Goal: Information Seeking & Learning: Check status

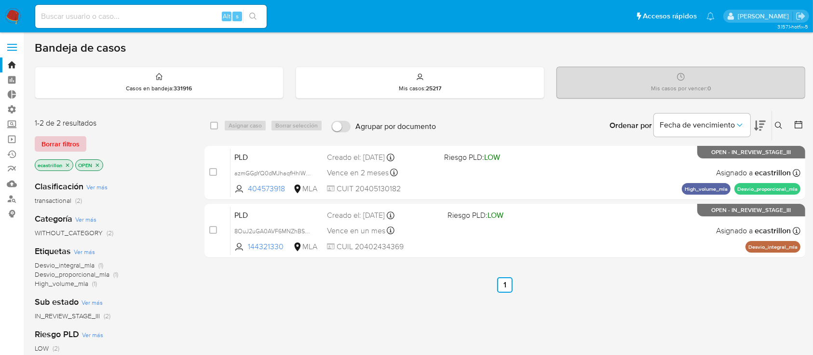
click at [73, 137] on span "Borrar filtros" at bounding box center [60, 144] width 38 height 14
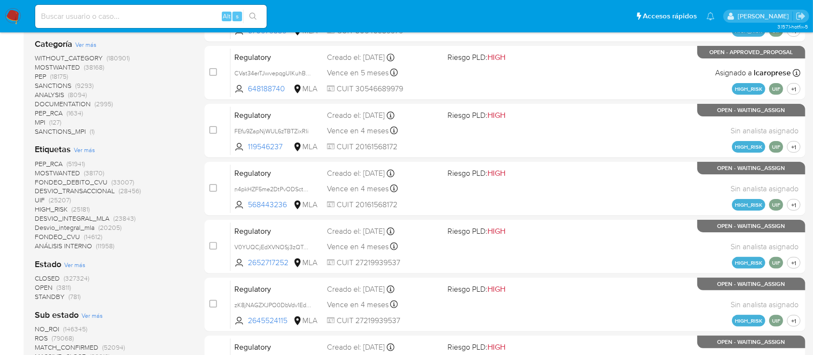
scroll to position [216, 0]
click at [46, 285] on span "OPEN" at bounding box center [44, 287] width 18 height 10
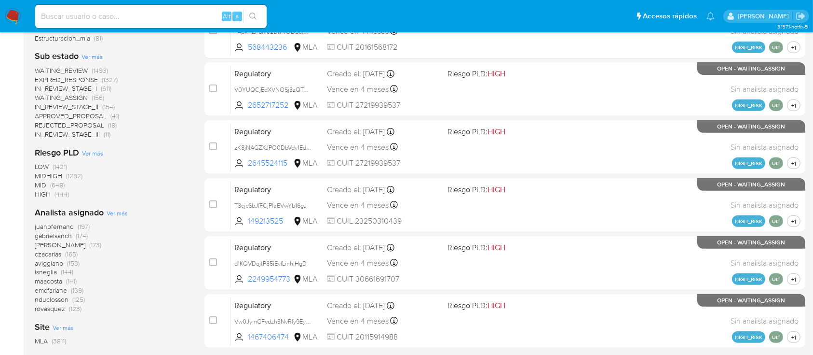
scroll to position [392, 0]
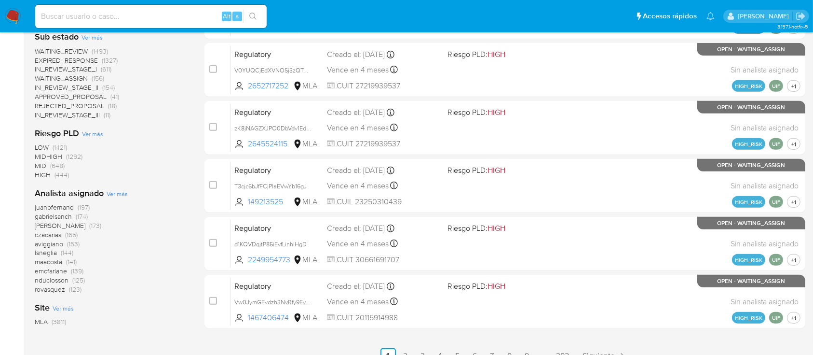
click at [111, 18] on input at bounding box center [151, 16] width 232 height 13
paste input "chHpteVuluuKpZcZymsLJtA8"
type input "chHpteVuluuKpZcZymsLJtA8"
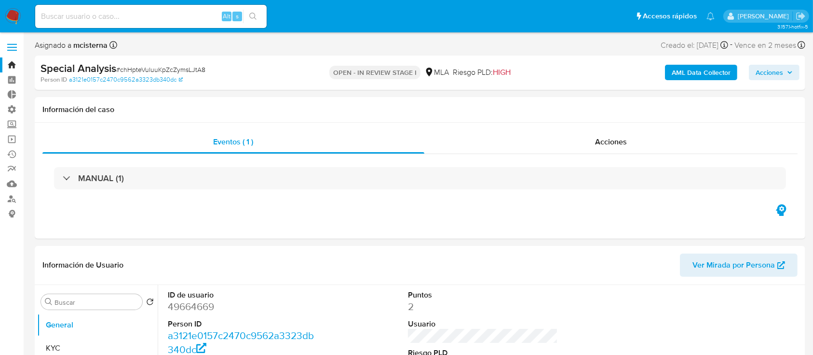
select select "10"
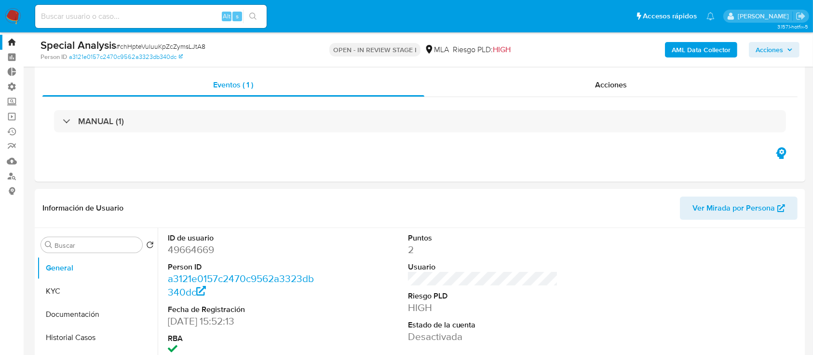
scroll to position [21, 0]
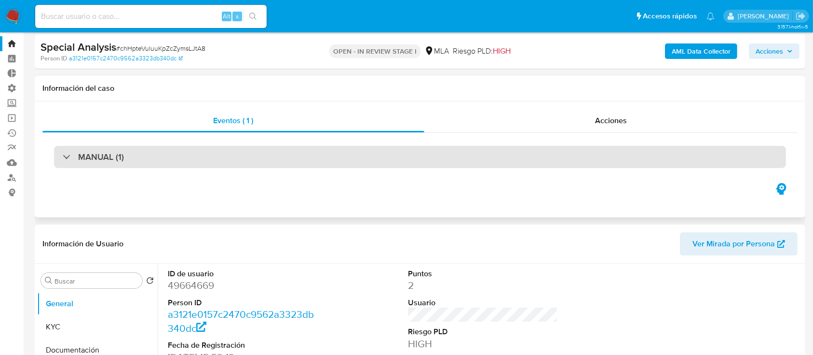
click at [109, 154] on h3 "MANUAL (1)" at bounding box center [101, 157] width 46 height 11
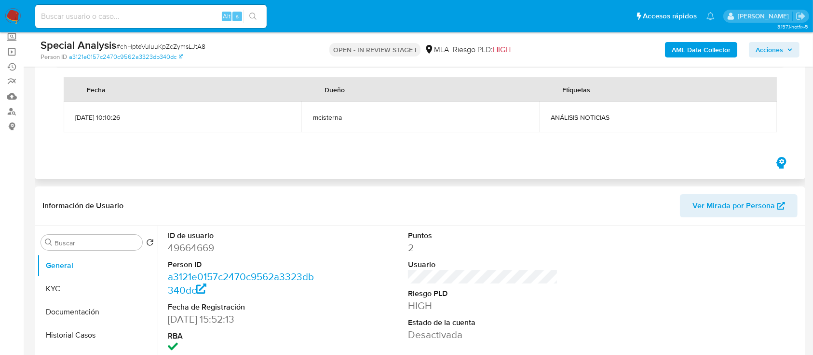
scroll to position [89, 0]
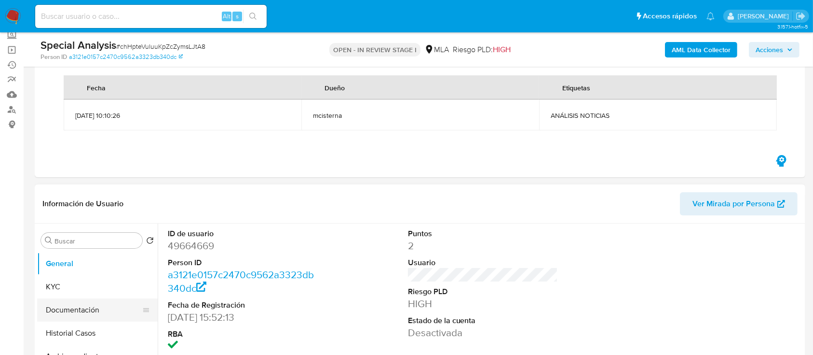
click at [67, 299] on button "Documentación" at bounding box center [93, 309] width 113 height 23
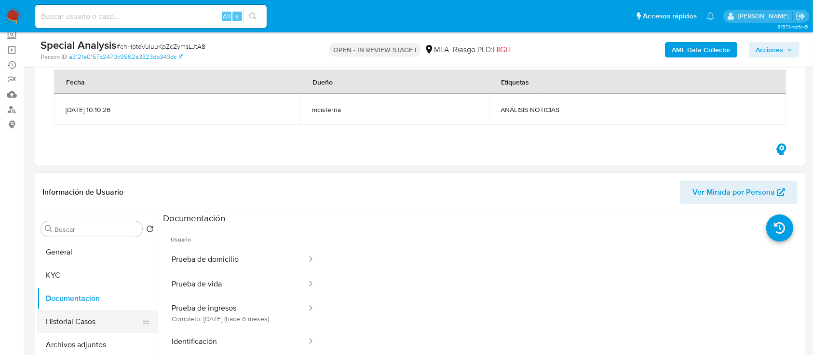
click at [67, 312] on button "Historial Casos" at bounding box center [93, 321] width 113 height 23
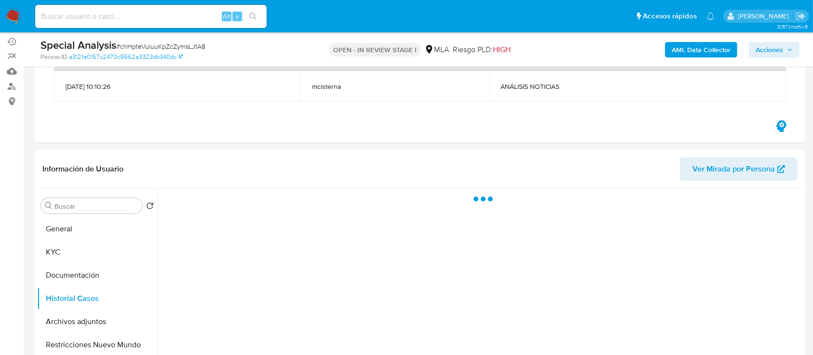
scroll to position [113, 0]
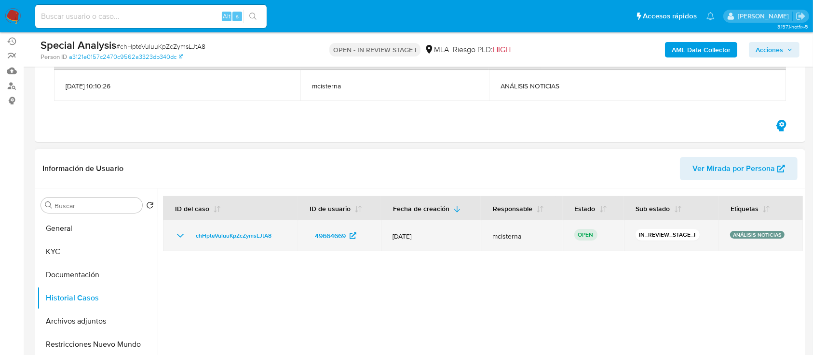
click at [185, 233] on icon "Mostrar/Ocultar" at bounding box center [181, 236] width 12 height 12
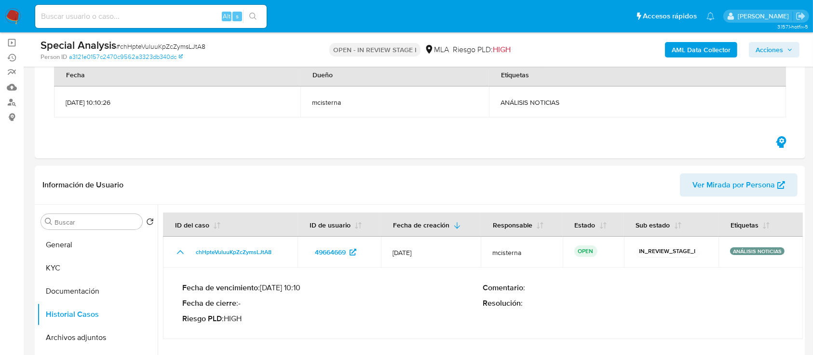
scroll to position [99, 0]
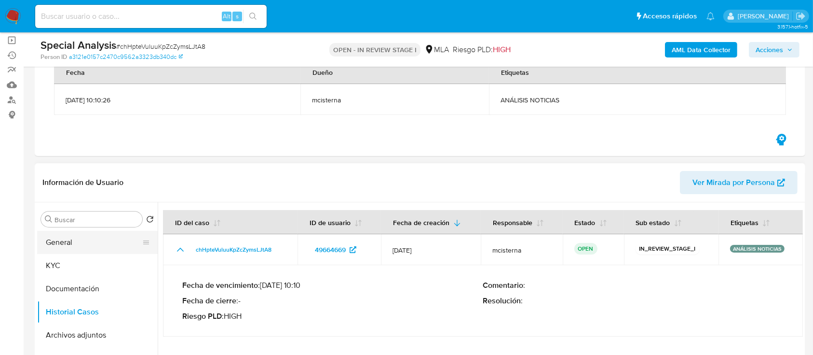
click at [55, 238] on button "General" at bounding box center [93, 242] width 113 height 23
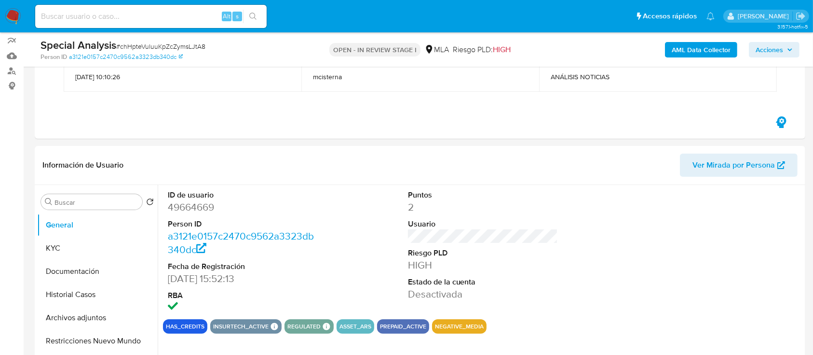
scroll to position [128, 0]
click at [61, 244] on button "KYC" at bounding box center [93, 247] width 113 height 23
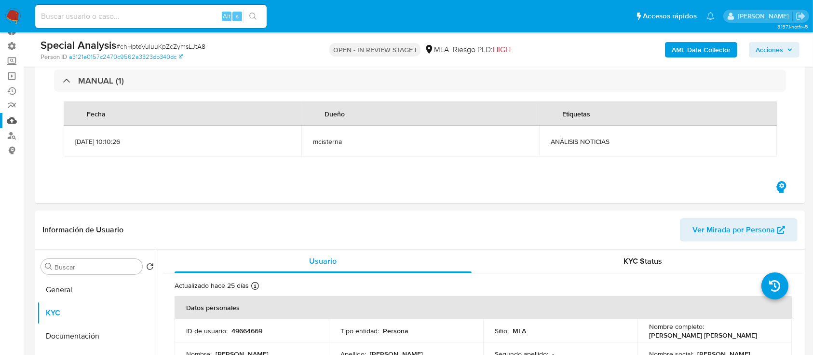
scroll to position [0, 0]
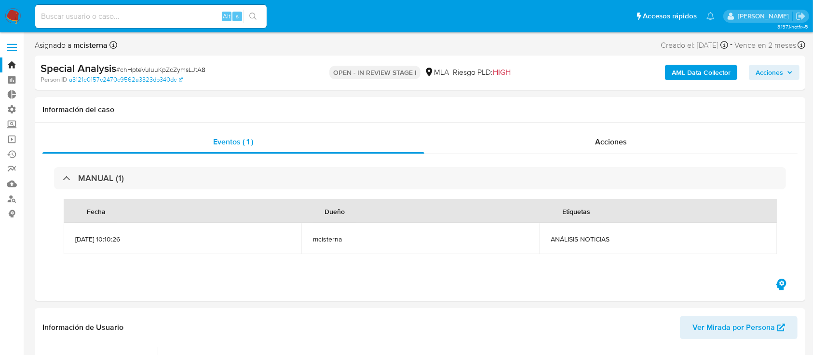
click at [14, 63] on link "Bandeja" at bounding box center [57, 64] width 115 height 15
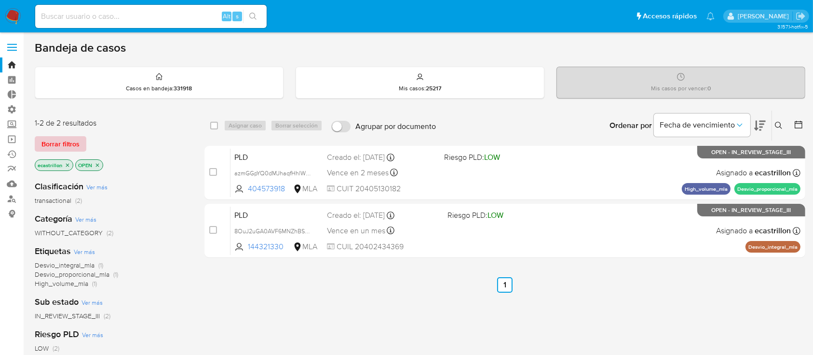
click at [54, 141] on span "Borrar filtros" at bounding box center [60, 144] width 38 height 14
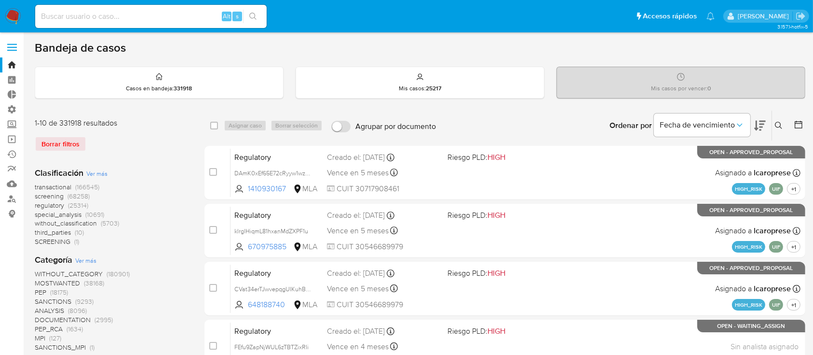
click at [125, 17] on input at bounding box center [151, 16] width 232 height 13
paste input "1046752"
type input "1046752"
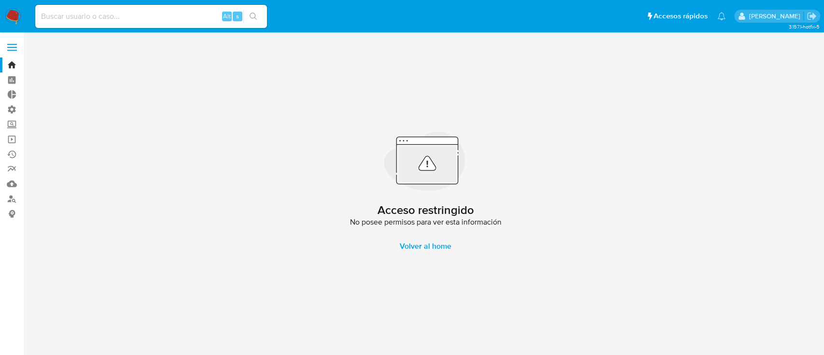
click at [129, 15] on input at bounding box center [151, 16] width 232 height 13
paste input "Lk69Hax7QoXv3LosQ6Zl8K1E"
type input "Lk69Hax7QoXv3LosQ6Zl8K1E"
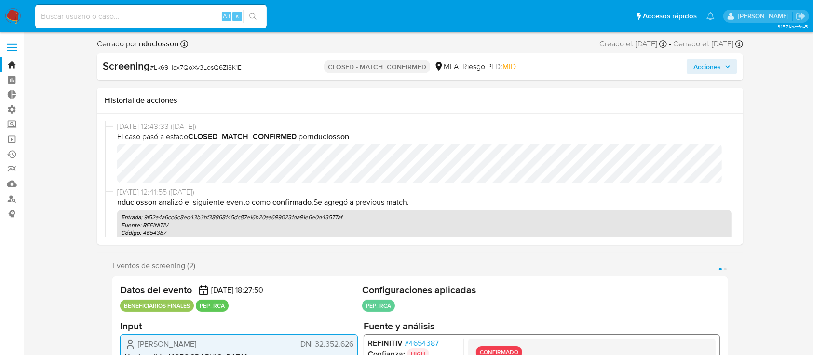
select select "10"
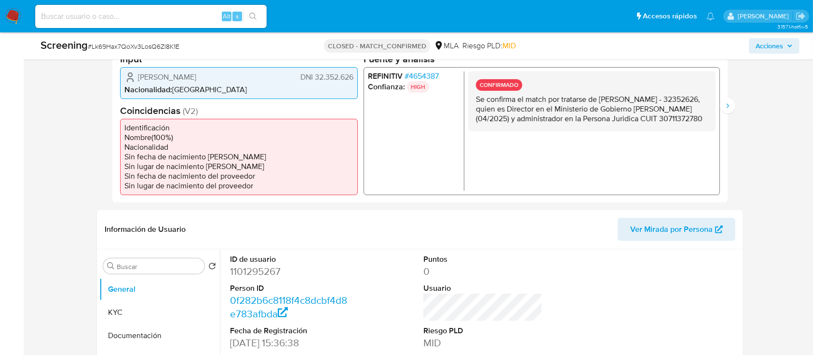
scroll to position [257, 0]
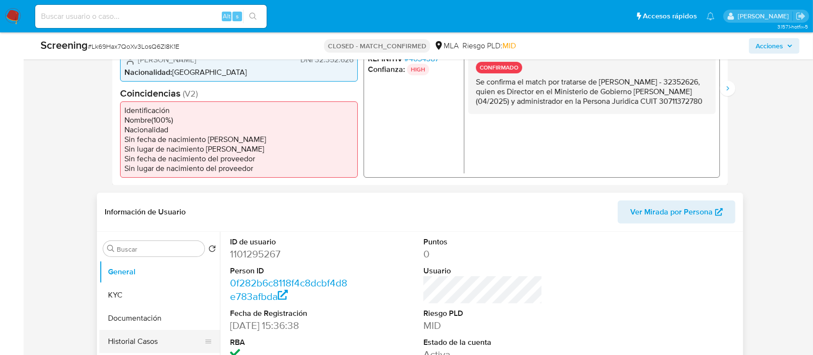
click at [127, 334] on button "Historial Casos" at bounding box center [155, 341] width 113 height 23
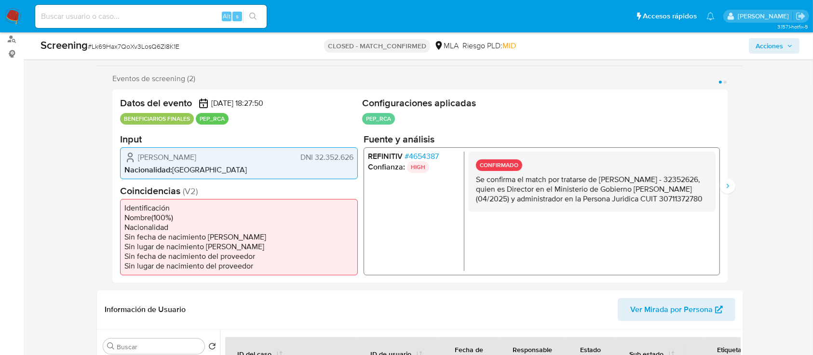
scroll to position [0, 0]
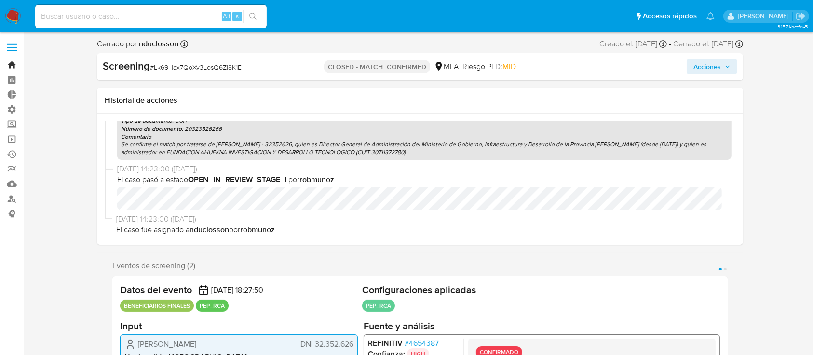
click at [5, 65] on link "Bandeja" at bounding box center [57, 64] width 115 height 15
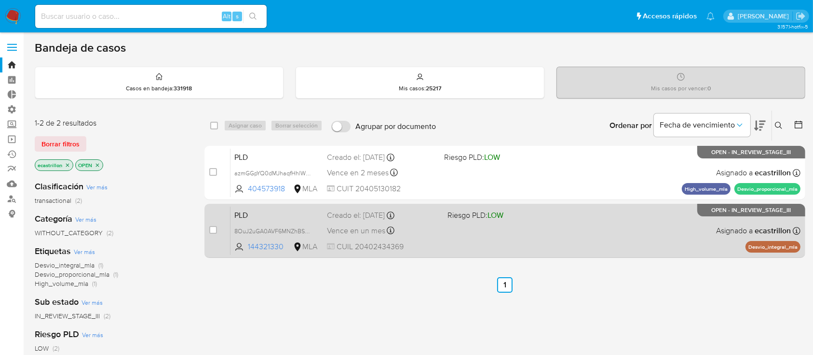
click at [448, 233] on div "PLD 8OuJ2uGA0AVF6MNZhBS5zwpI 144321330 MLA Riesgo PLD: LOW Creado el: [DATE] Cr…" at bounding box center [516, 230] width 570 height 49
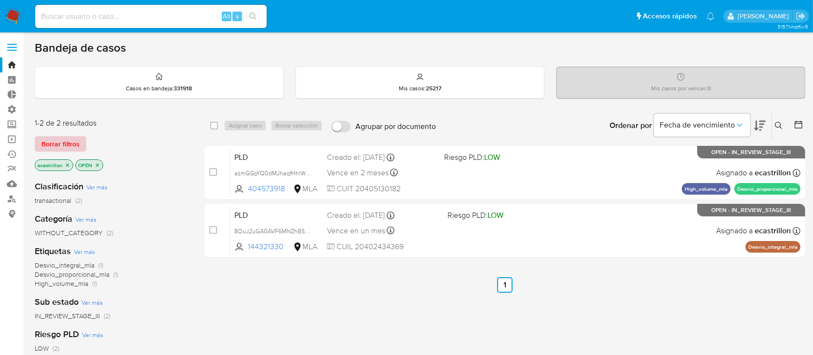
click at [46, 145] on span "Borrar filtros" at bounding box center [60, 144] width 38 height 14
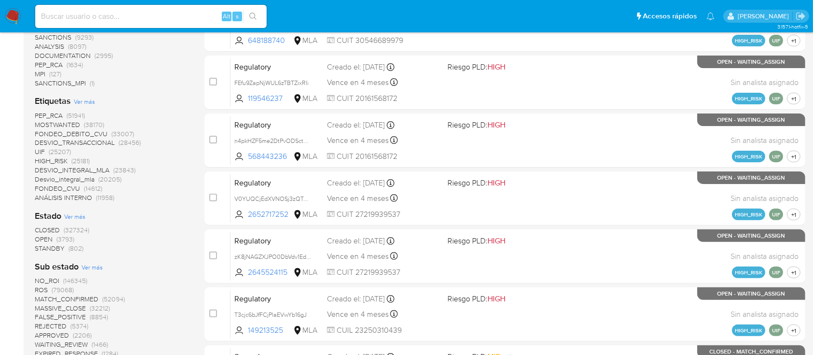
scroll to position [337, 0]
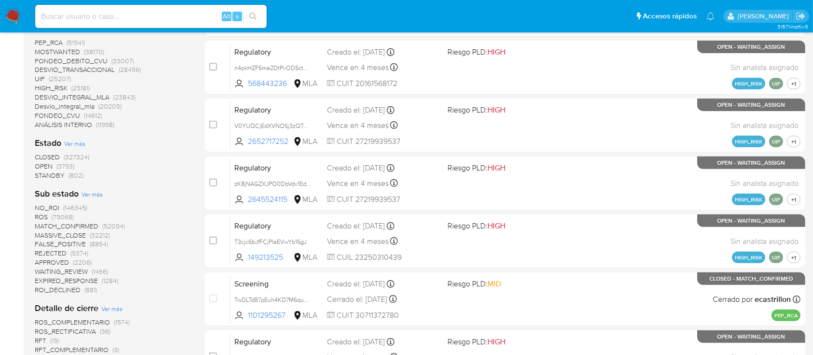
click at [50, 165] on span "OPEN" at bounding box center [44, 166] width 18 height 10
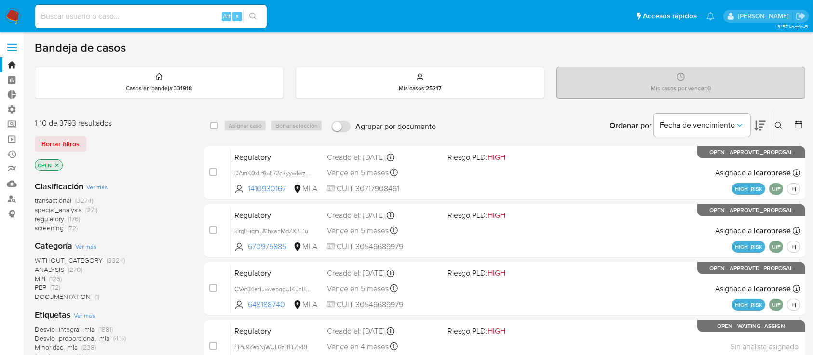
click at [68, 200] on span "transactional" at bounding box center [53, 200] width 37 height 10
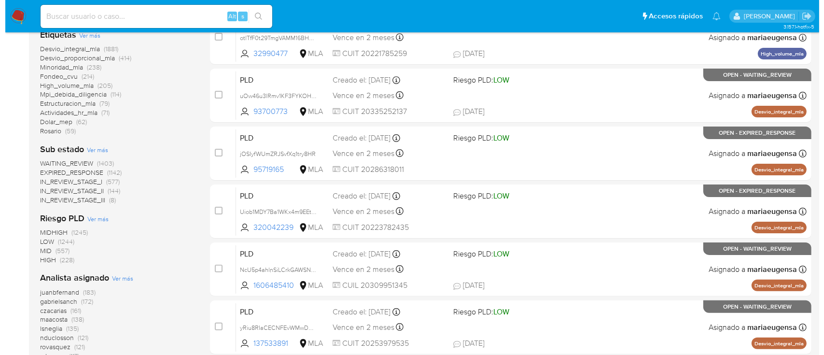
scroll to position [406, 0]
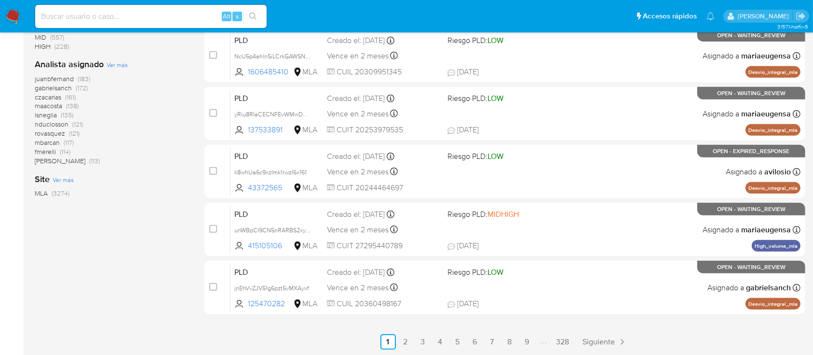
click at [124, 65] on span "Ver más" at bounding box center [117, 64] width 21 height 9
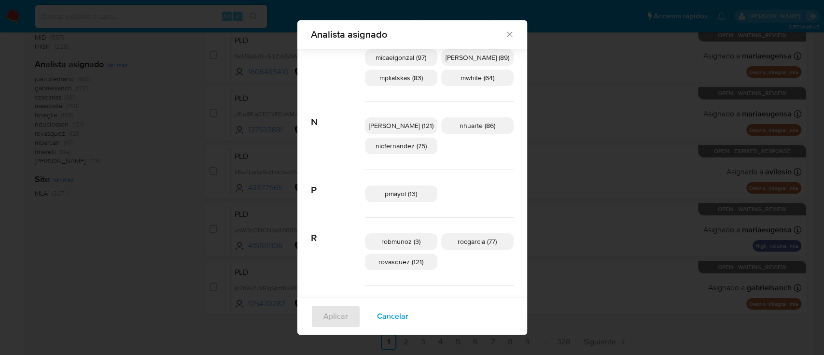
scroll to position [572, 0]
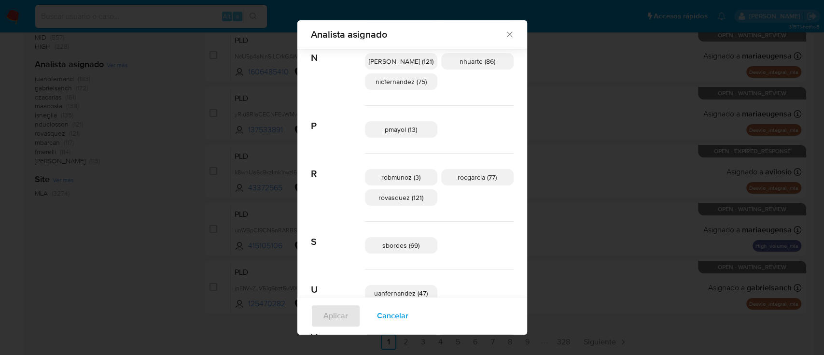
click at [399, 312] on span "Cancelar" at bounding box center [392, 315] width 31 height 21
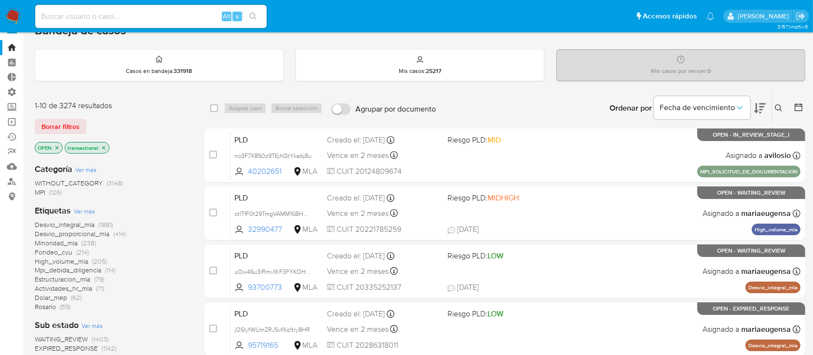
scroll to position [0, 0]
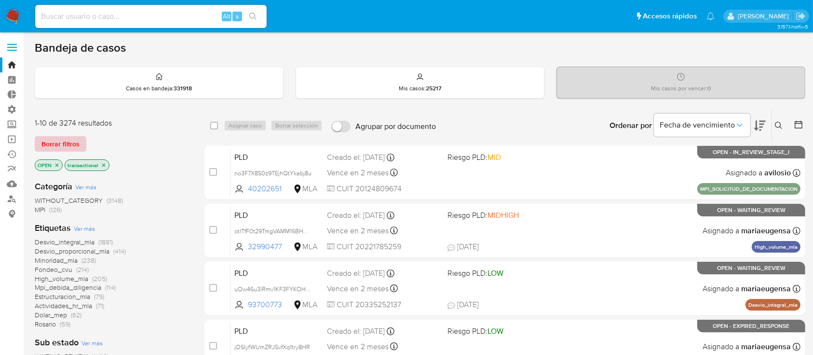
click at [57, 145] on span "Borrar filtros" at bounding box center [60, 144] width 38 height 14
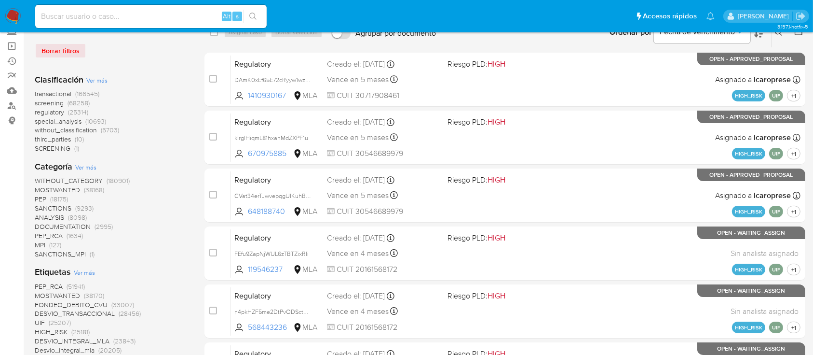
scroll to position [93, 0]
click at [46, 108] on span "regulatory" at bounding box center [49, 113] width 29 height 10
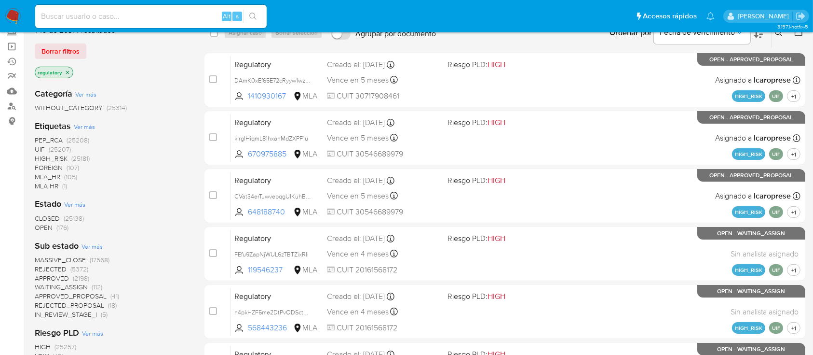
click at [67, 72] on icon "close-filter" at bounding box center [68, 72] width 6 height 6
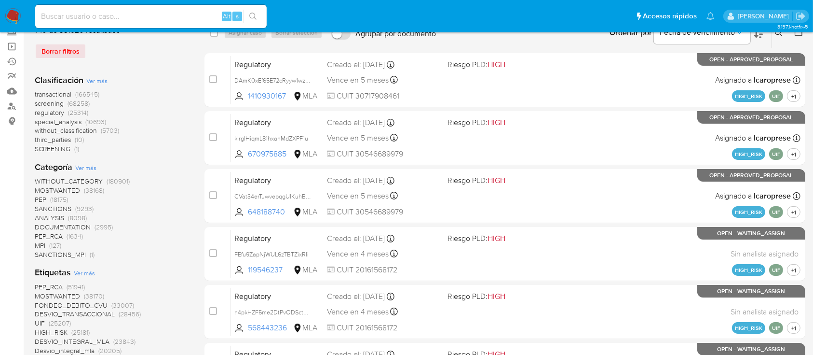
click at [55, 101] on span "screening" at bounding box center [49, 103] width 29 height 10
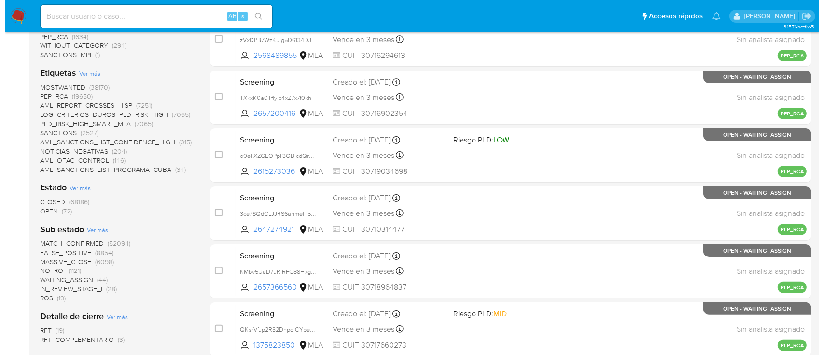
scroll to position [192, 0]
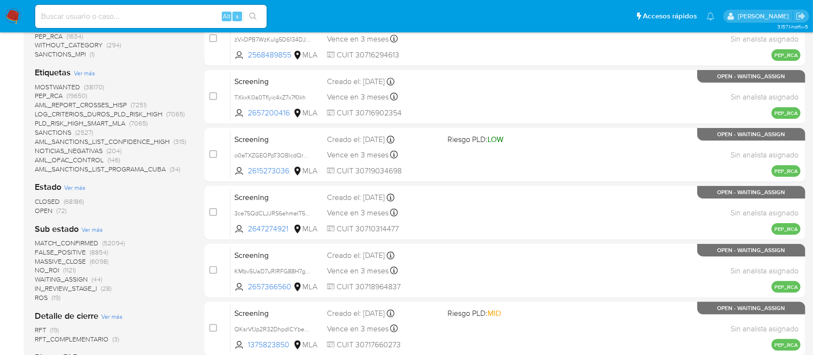
click at [91, 70] on span "Ver más" at bounding box center [84, 73] width 21 height 9
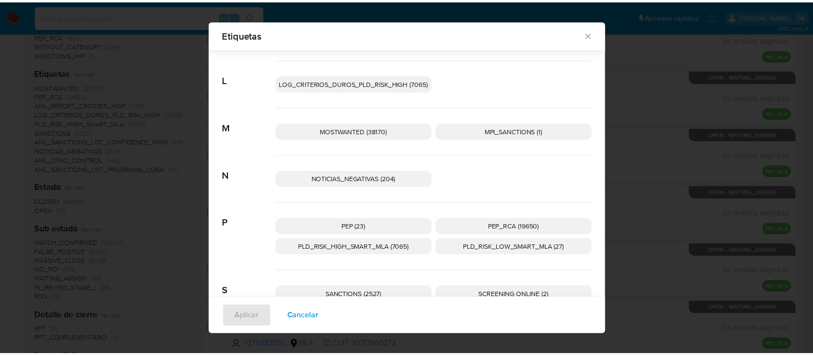
scroll to position [96, 0]
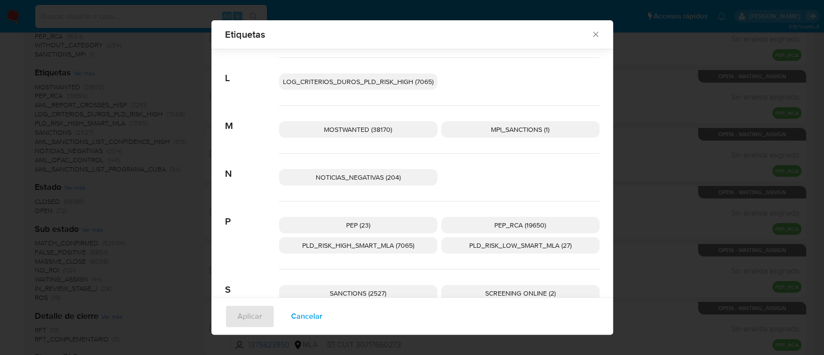
click at [316, 178] on span "NOTICIAS_NEGATIVAS (204)" at bounding box center [358, 177] width 85 height 10
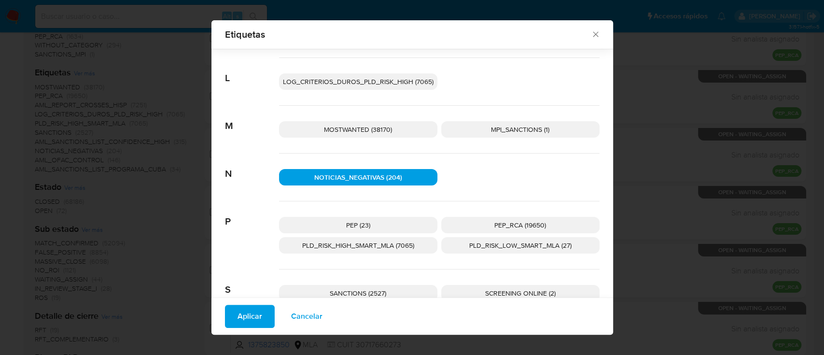
click at [257, 318] on button "Aplicar" at bounding box center [250, 315] width 50 height 23
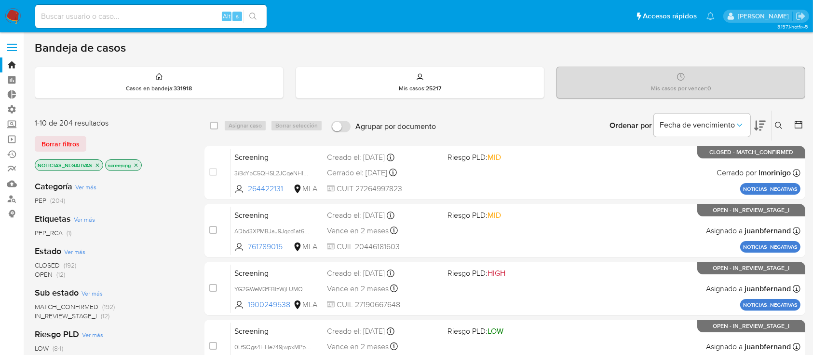
click at [39, 271] on span "OPEN" at bounding box center [44, 274] width 18 height 10
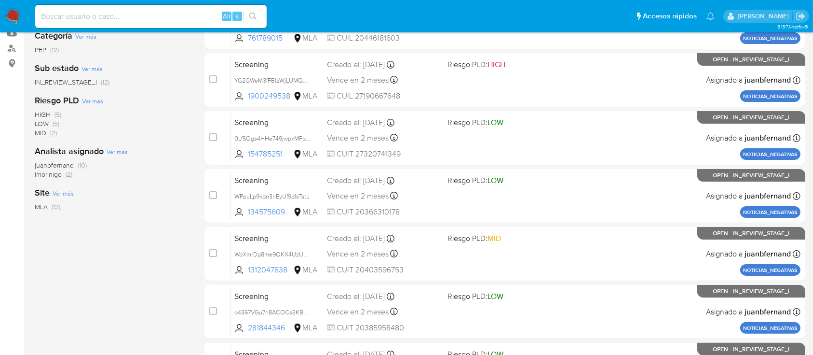
scroll to position [158, 0]
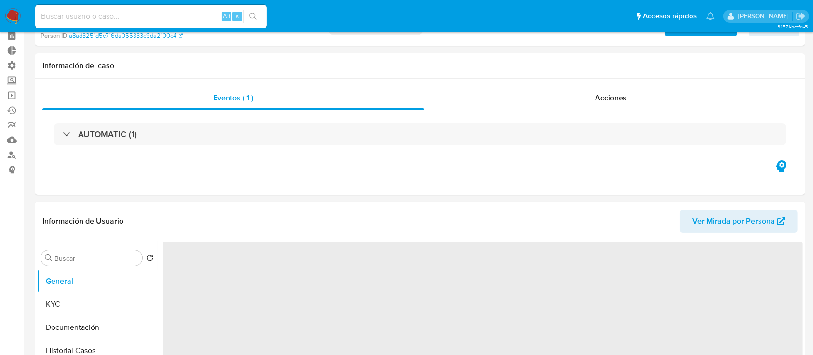
scroll to position [64, 0]
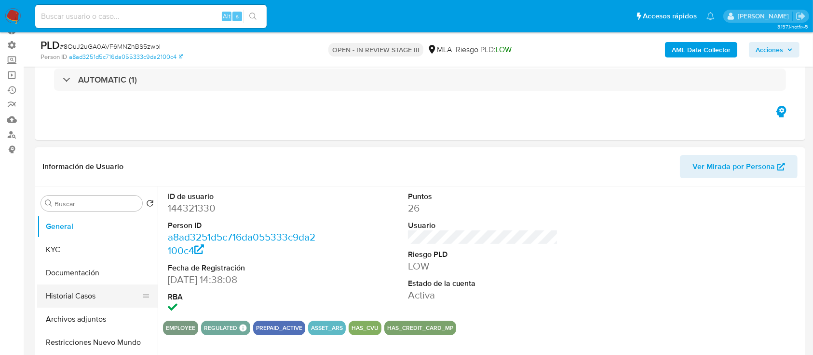
click at [85, 285] on button "Historial Casos" at bounding box center [93, 295] width 113 height 23
select select "10"
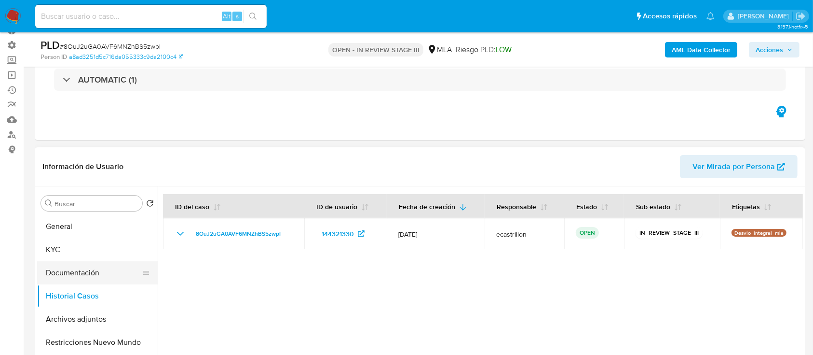
click at [82, 282] on button "Documentación" at bounding box center [93, 272] width 113 height 23
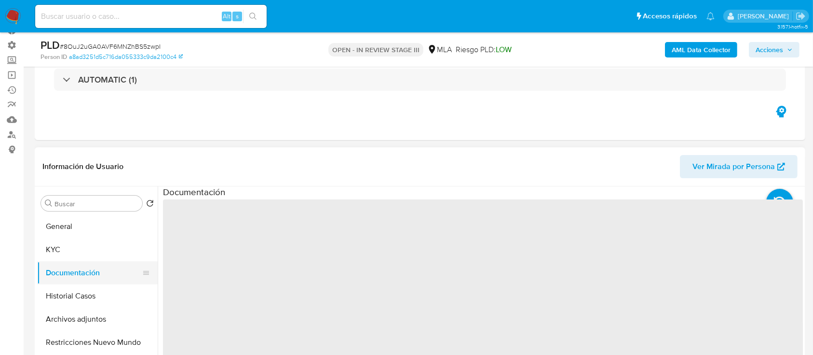
click at [86, 272] on button "Documentación" at bounding box center [93, 272] width 113 height 23
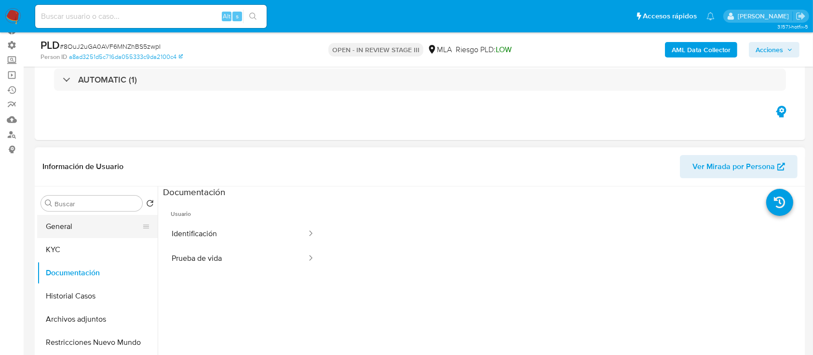
click at [57, 228] on button "General" at bounding box center [93, 226] width 113 height 23
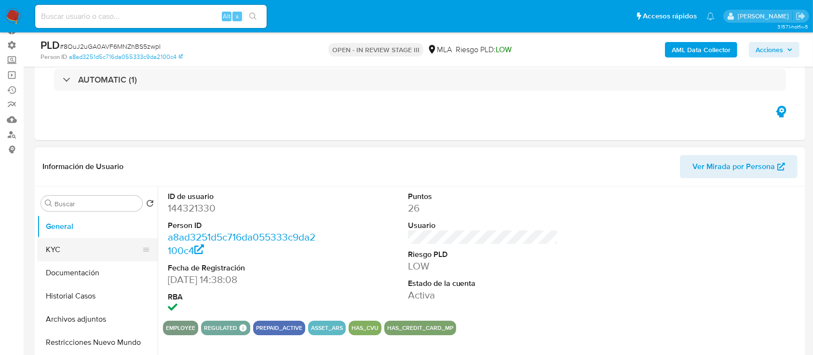
click at [46, 241] on button "KYC" at bounding box center [93, 249] width 113 height 23
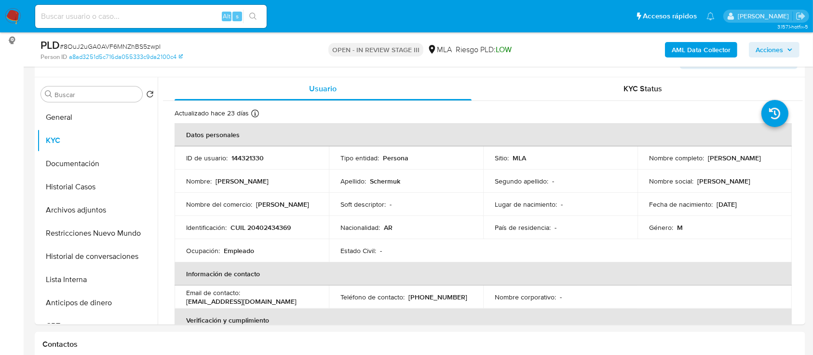
scroll to position [193, 0]
